Goal: Task Accomplishment & Management: Use online tool/utility

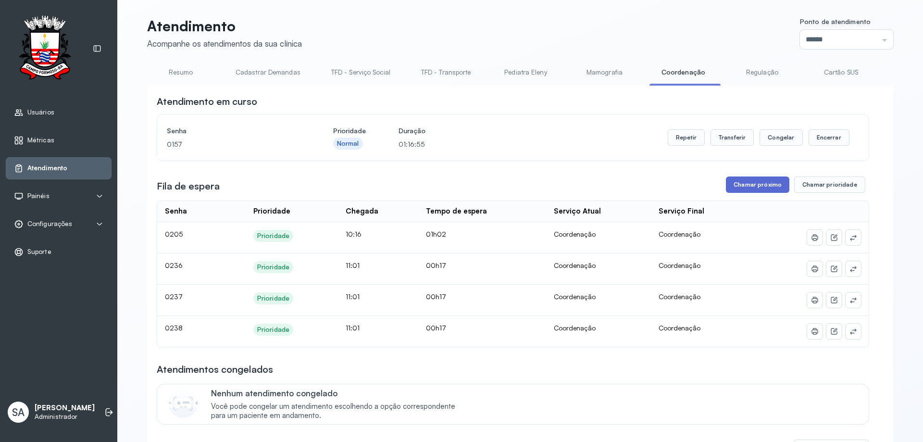
click at [760, 182] on button "Chamar próximo" at bounding box center [757, 184] width 63 height 16
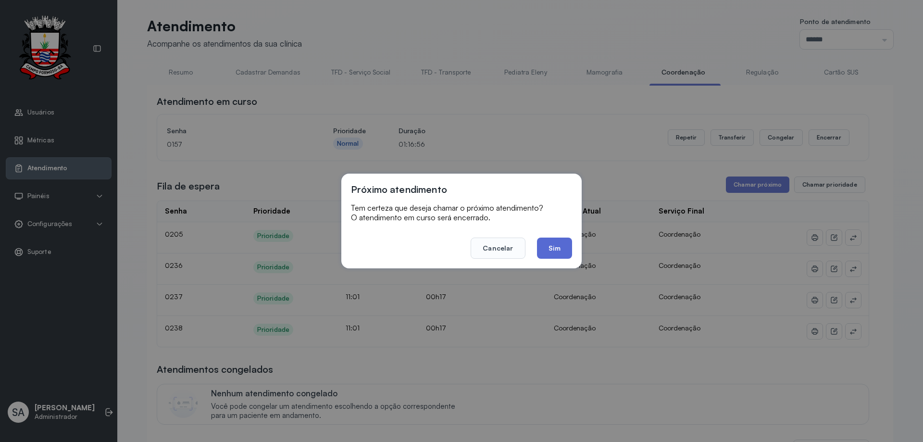
click at [557, 243] on button "Sim" at bounding box center [554, 247] width 35 height 21
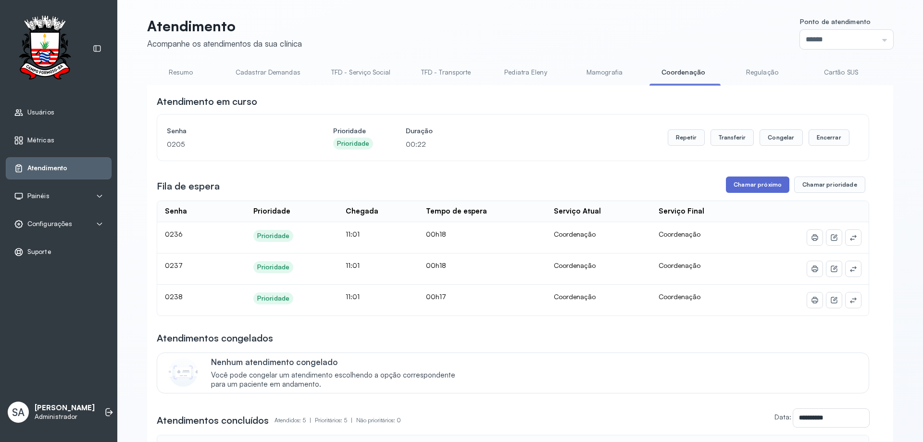
click at [754, 184] on button "Chamar próximo" at bounding box center [757, 184] width 63 height 16
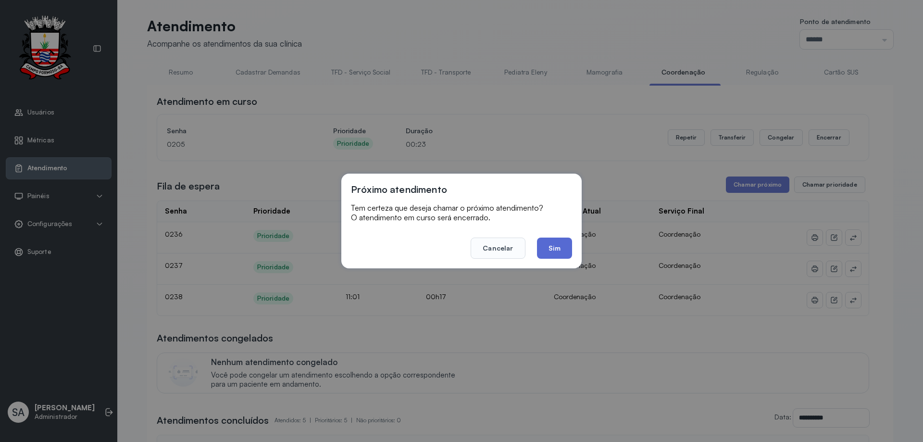
click at [560, 247] on button "Sim" at bounding box center [554, 247] width 35 height 21
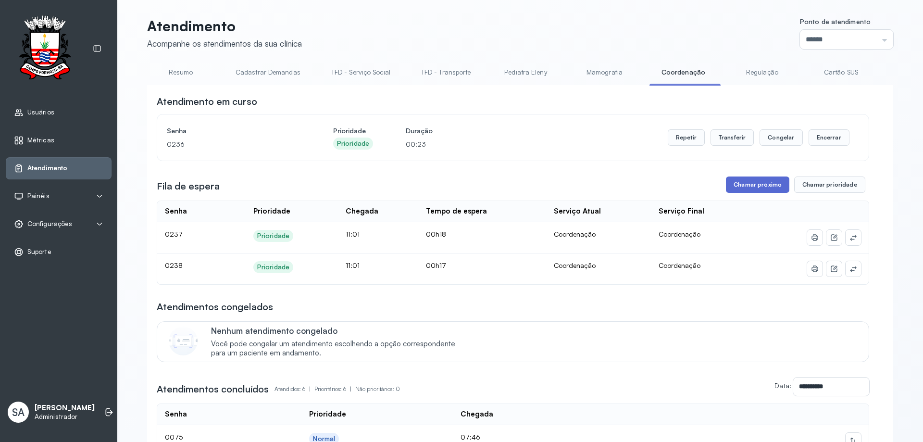
click at [752, 190] on button "Chamar próximo" at bounding box center [757, 184] width 63 height 16
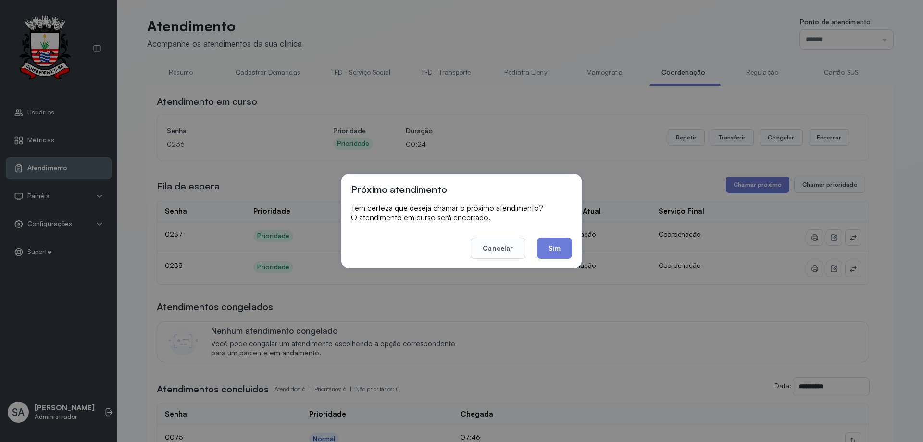
drag, startPoint x: 563, startPoint y: 254, endPoint x: 578, endPoint y: 249, distance: 15.7
click at [563, 254] on button "Sim" at bounding box center [554, 247] width 35 height 21
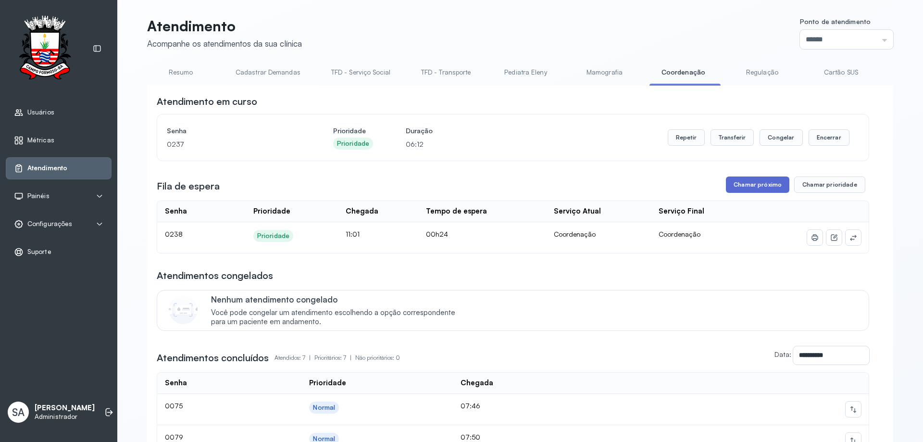
click at [752, 188] on button "Chamar próximo" at bounding box center [757, 184] width 63 height 16
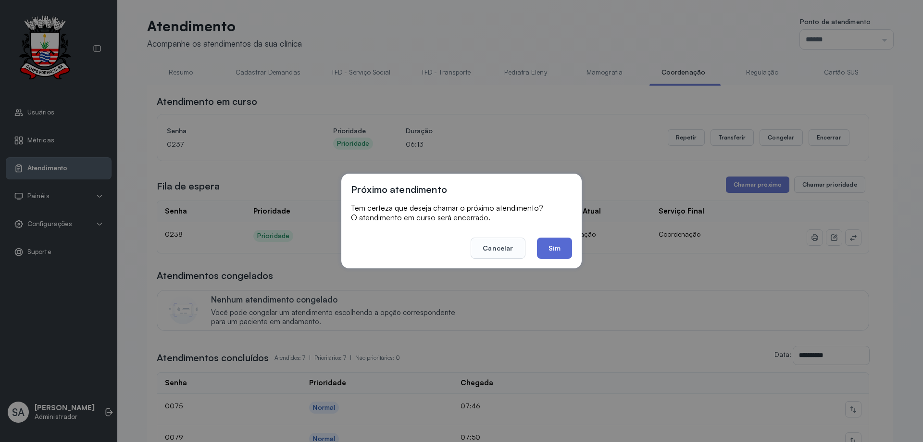
click at [551, 243] on button "Sim" at bounding box center [554, 247] width 35 height 21
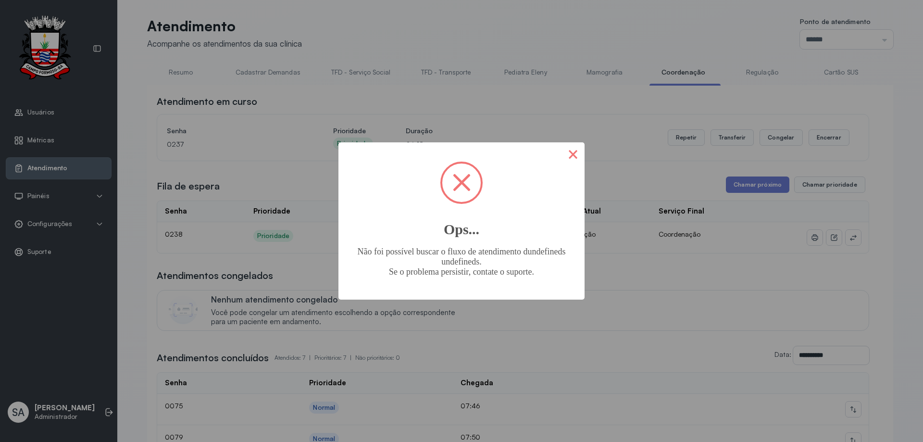
click at [579, 156] on button "×" at bounding box center [572, 153] width 23 height 23
